Goal: Communication & Community: Answer question/provide support

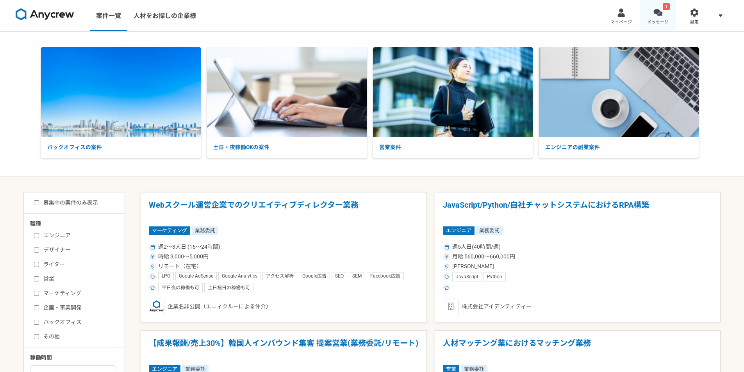
click at [660, 21] on span "メッセージ" at bounding box center [657, 22] width 21 height 6
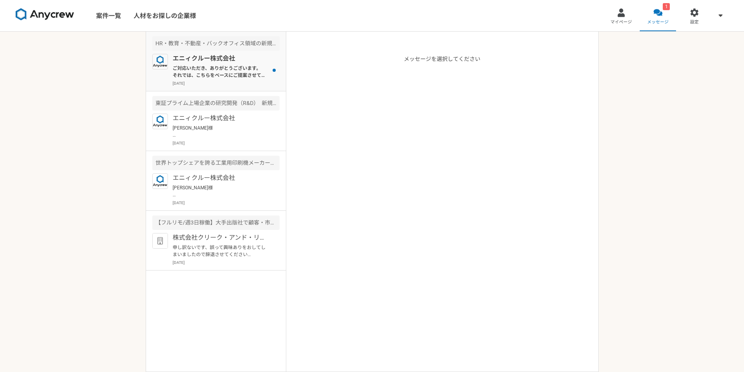
click at [201, 78] on p "ご対応いただき、ありがとうございます。 それでは、こちらをベースにご提案させていただきます。（ご条件面的に厳しいと思いますが、いずれにせよ先方フィードバック等…" at bounding box center [221, 72] width 96 height 14
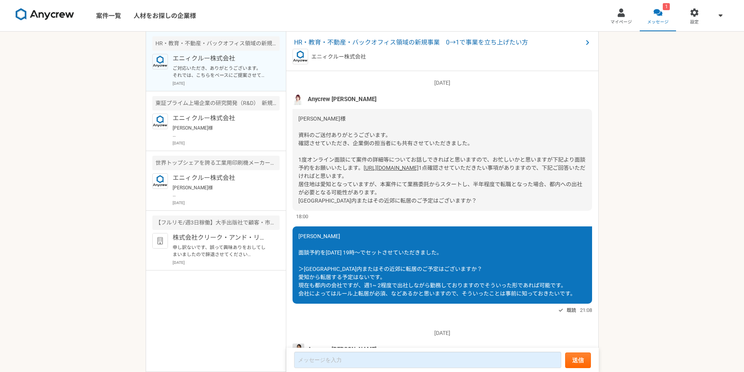
scroll to position [697, 0]
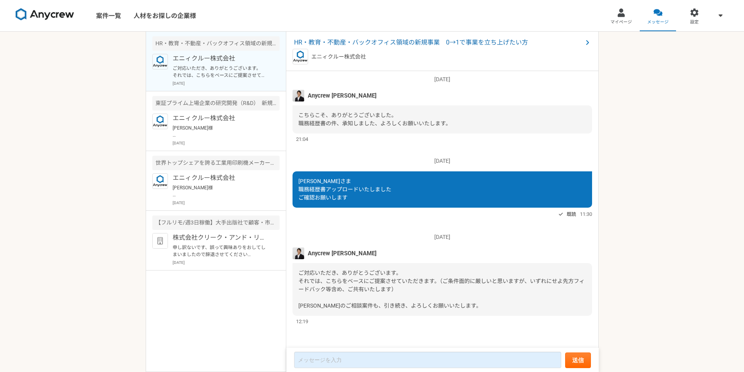
click at [46, 7] on link at bounding box center [44, 15] width 65 height 21
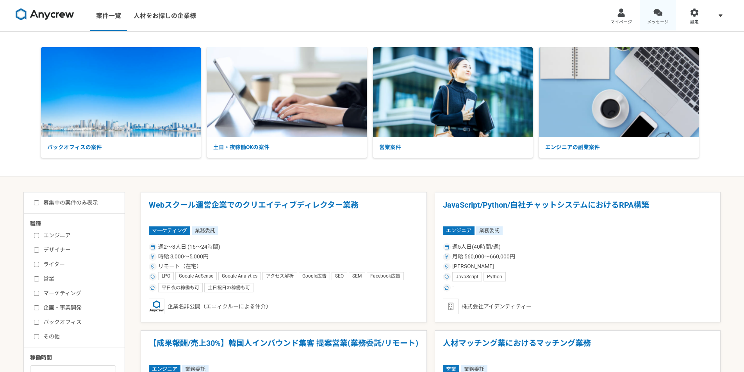
click at [643, 17] on link "メッセージ" at bounding box center [657, 15] width 37 height 31
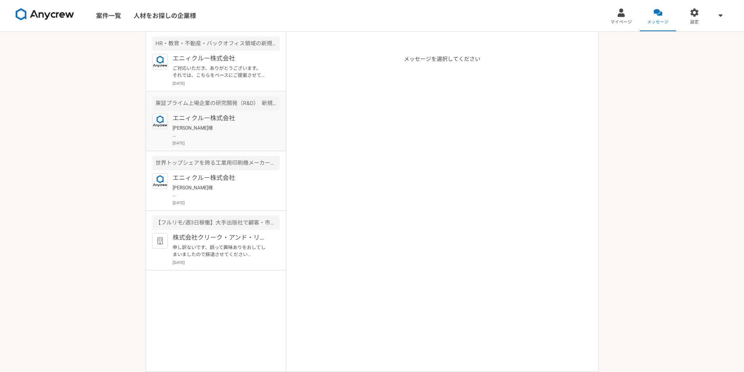
click at [194, 112] on article "東証プライム上場企業の研究開発（R&D）　新規事業開発 エニィクルー株式会社 [PERSON_NAME]様 ありがとうございます。 ただいま、提案へと移ってお…" at bounding box center [216, 121] width 140 height 60
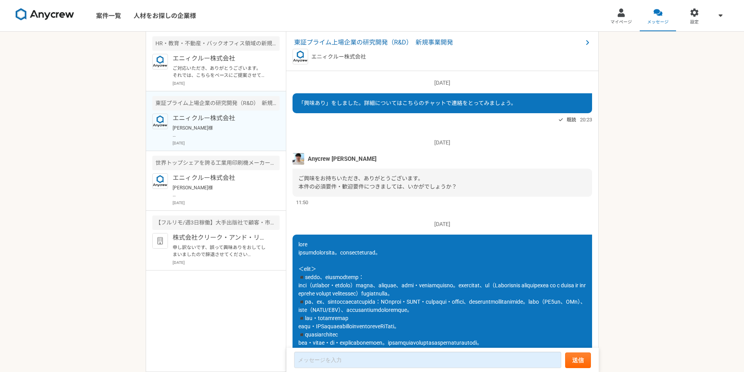
scroll to position [733, 0]
